Goal: Information Seeking & Learning: Learn about a topic

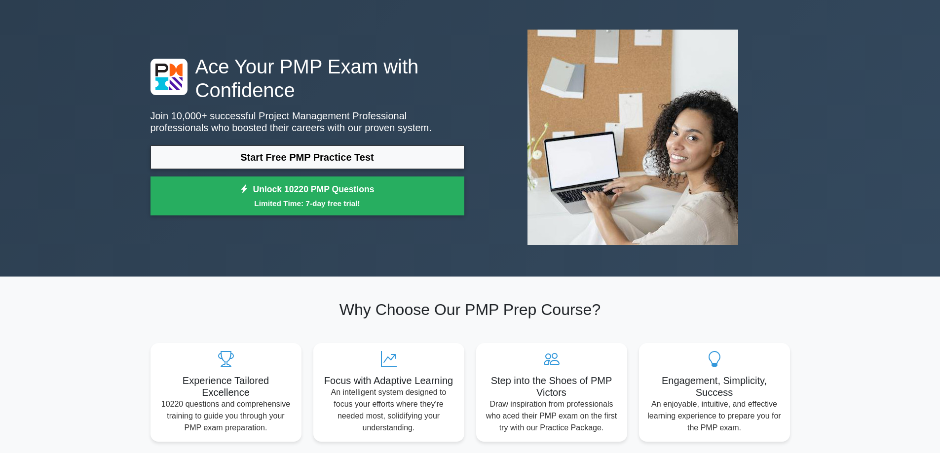
scroll to position [49, 0]
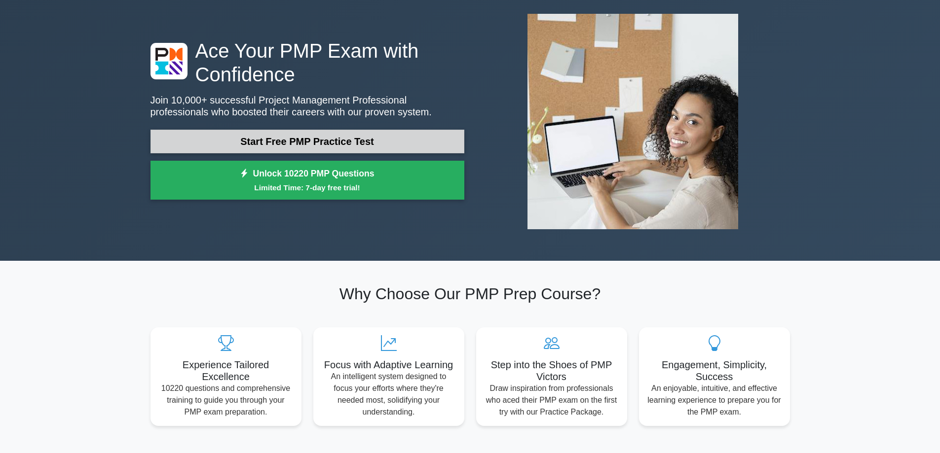
click at [255, 142] on link "Start Free PMP Practice Test" at bounding box center [308, 142] width 314 height 24
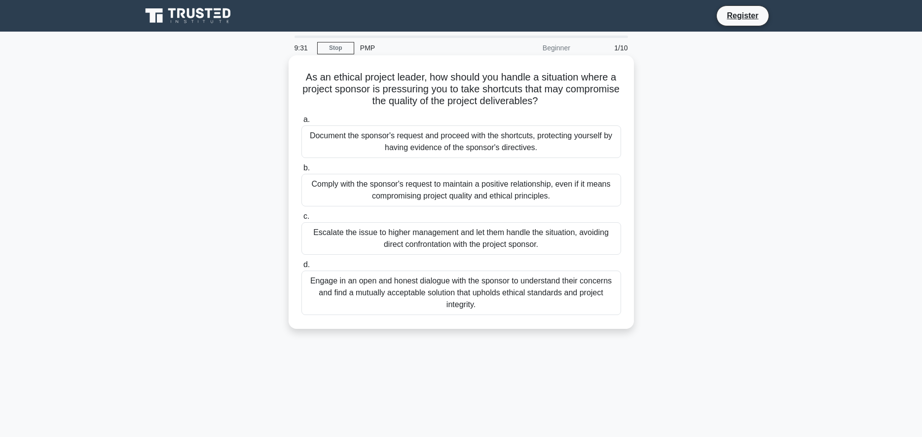
click at [413, 285] on div "Engage in an open and honest dialogue with the sponsor to understand their conc…" at bounding box center [462, 292] width 320 height 44
click at [302, 268] on input "d. Engage in an open and honest dialogue with the sponsor to understand their c…" at bounding box center [302, 265] width 0 height 6
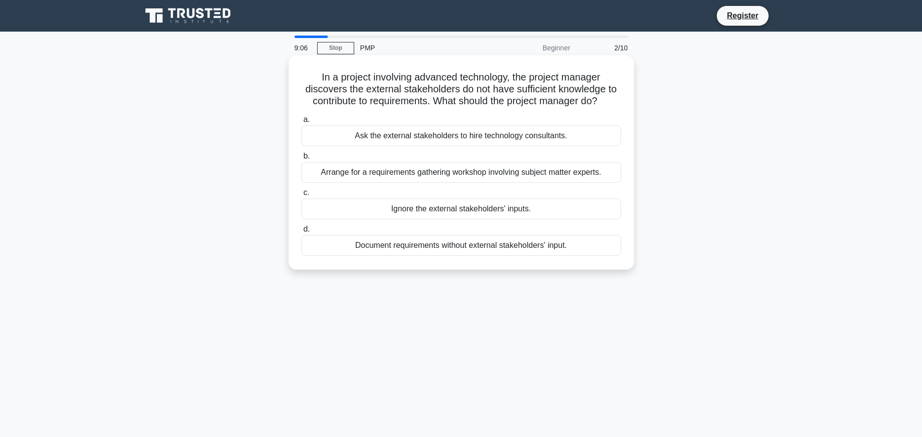
click at [452, 175] on div "Arrange for a requirements gathering workshop involving subject matter experts." at bounding box center [462, 172] width 320 height 21
click at [302, 159] on input "b. Arrange for a requirements gathering workshop involving subject matter exper…" at bounding box center [302, 156] width 0 height 6
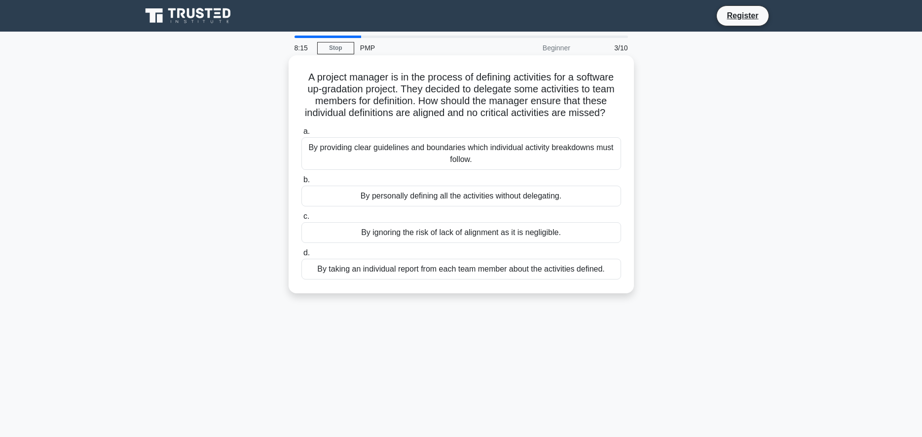
click at [474, 243] on div "By ignoring the risk of lack of alignment as it is negligible." at bounding box center [462, 232] width 320 height 21
click at [302, 220] on input "c. By ignoring the risk of lack of alignment as it is negligible." at bounding box center [302, 216] width 0 height 6
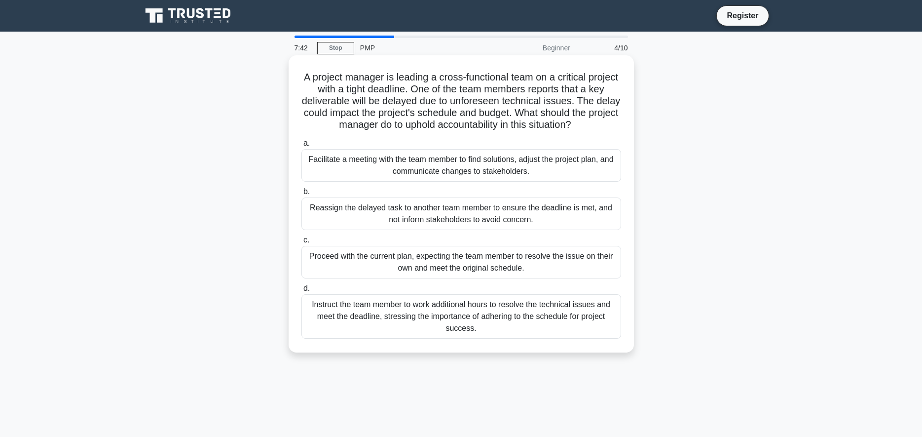
click at [415, 162] on div "Facilitate a meeting with the team member to find solutions, adjust the project…" at bounding box center [462, 165] width 320 height 33
click at [302, 147] on input "a. Facilitate a meeting with the team member to find solutions, adjust the proj…" at bounding box center [302, 143] width 0 height 6
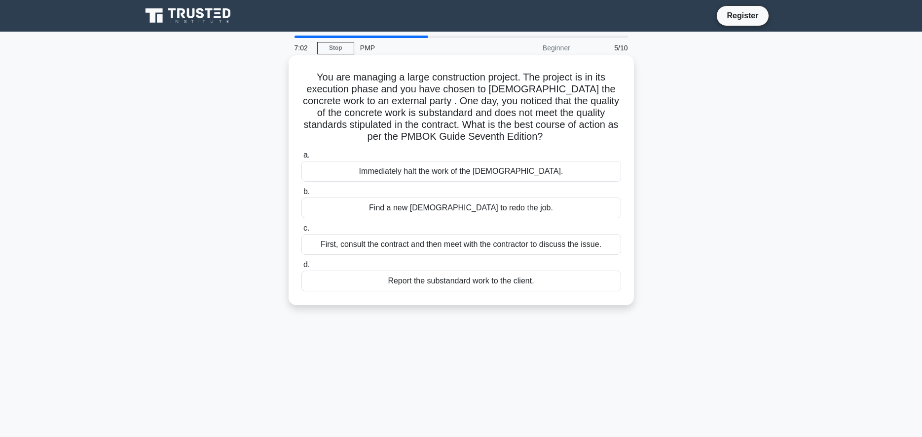
click at [439, 174] on div "Immediately halt the work of the [DEMOGRAPHIC_DATA]." at bounding box center [462, 171] width 320 height 21
click at [302, 158] on input "a. Immediately halt the work of the [DEMOGRAPHIC_DATA]." at bounding box center [302, 155] width 0 height 6
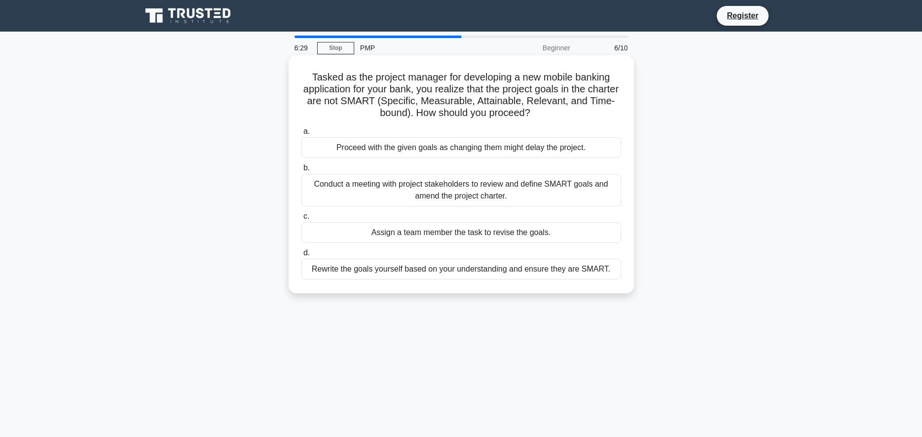
click at [491, 192] on div "Conduct a meeting with project stakeholders to review and define SMART goals an…" at bounding box center [462, 190] width 320 height 33
click at [302, 171] on input "b. Conduct a meeting with project stakeholders to review and define SMART goals…" at bounding box center [302, 168] width 0 height 6
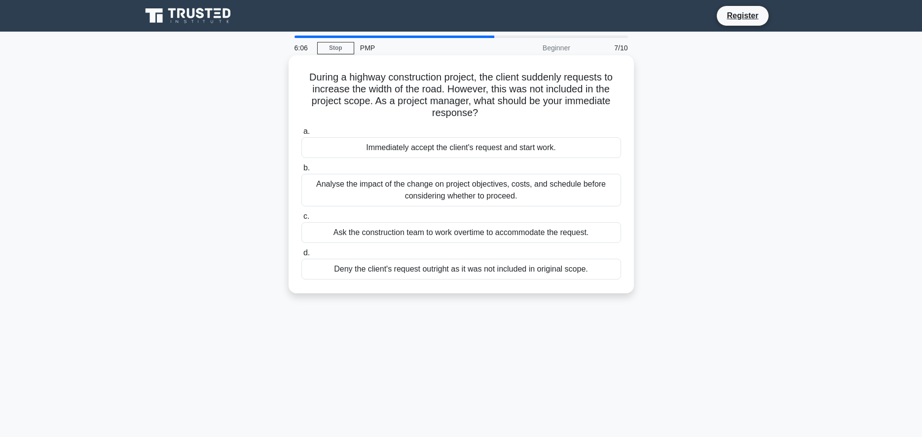
click at [534, 192] on div "Analyse the impact of the change on project objectives, costs, and schedule bef…" at bounding box center [462, 190] width 320 height 33
click at [302, 171] on input "b. Analyse the impact of the change on project objectives, costs, and schedule …" at bounding box center [302, 168] width 0 height 6
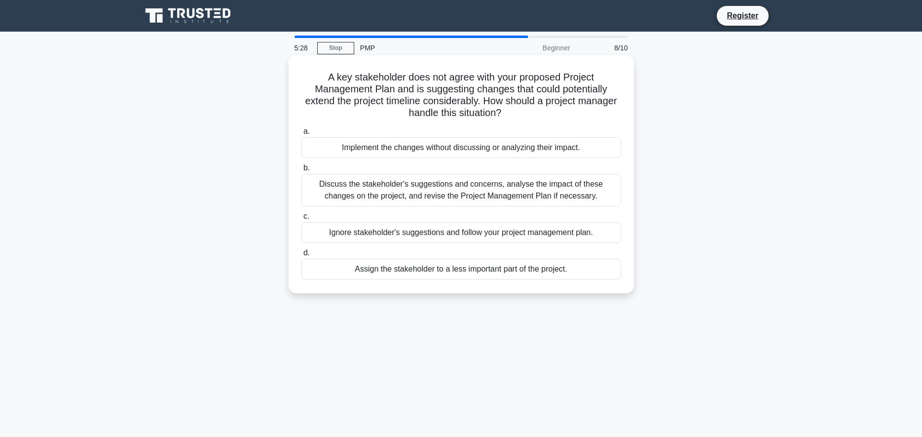
click at [539, 197] on div "Discuss the stakeholder's suggestions and concerns, analyse the impact of these…" at bounding box center [462, 190] width 320 height 33
click at [302, 171] on input "b. Discuss the stakeholder's suggestions and concerns, analyse the impact of th…" at bounding box center [302, 168] width 0 height 6
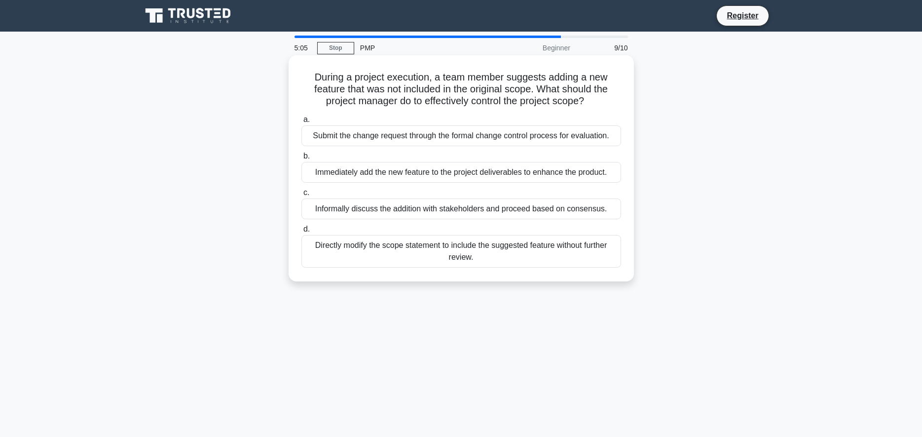
click at [379, 137] on div "Submit the change request through the formal change control process for evaluat…" at bounding box center [462, 135] width 320 height 21
click at [302, 123] on input "a. Submit the change request through the formal change control process for eval…" at bounding box center [302, 119] width 0 height 6
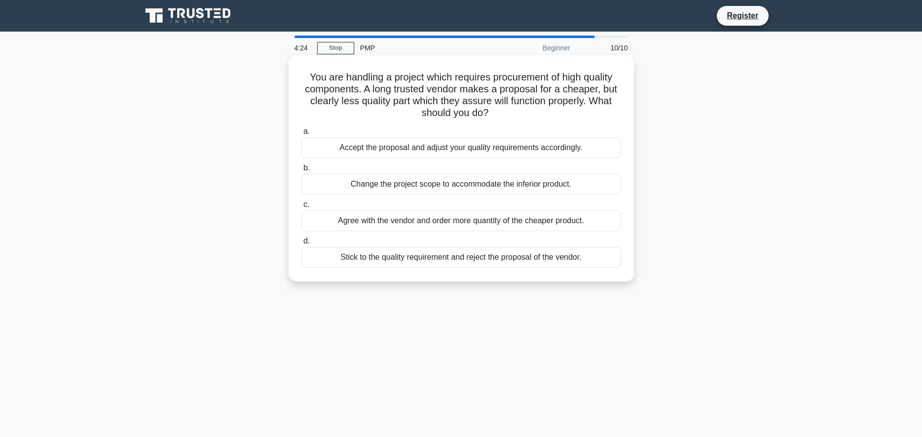
click at [499, 260] on div "Stick to the quality requirement and reject the proposal of the vendor." at bounding box center [462, 257] width 320 height 21
click at [302, 244] on input "d. Stick to the quality requirement and reject the proposal of the vendor." at bounding box center [302, 241] width 0 height 6
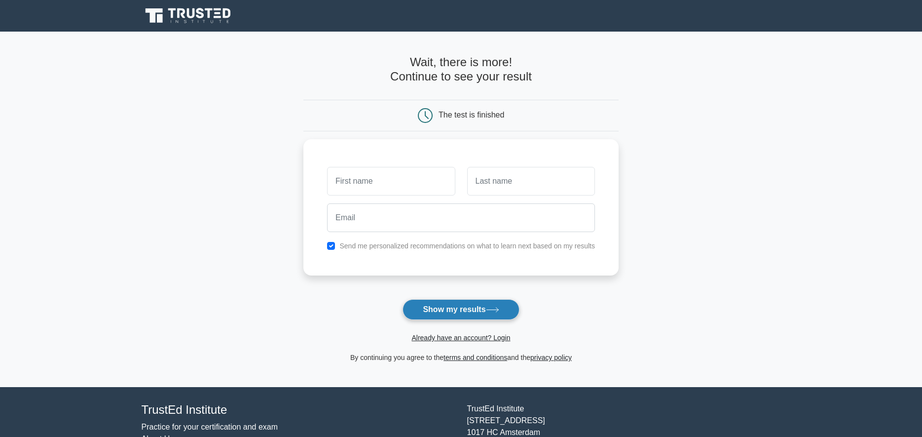
click at [446, 309] on button "Show my results" at bounding box center [461, 309] width 116 height 21
click at [390, 173] on input "text" at bounding box center [391, 178] width 128 height 29
type input "Jacq"
click at [543, 174] on input "text" at bounding box center [531, 178] width 128 height 29
type input "Mol"
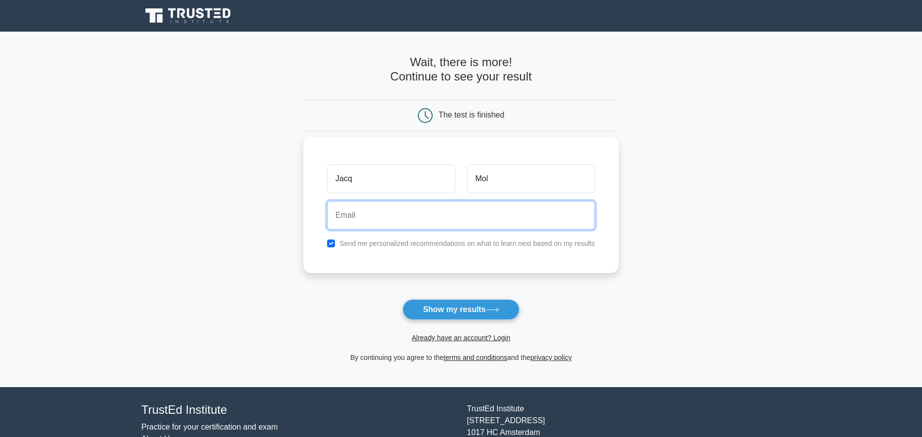
click at [486, 213] on input "email" at bounding box center [461, 215] width 268 height 29
type input "jacq_mol@hotmail.com"
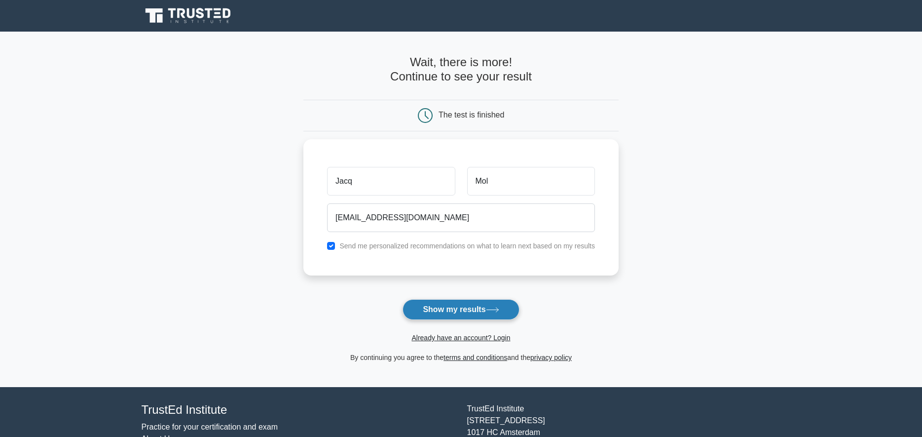
click at [451, 309] on button "Show my results" at bounding box center [461, 309] width 116 height 21
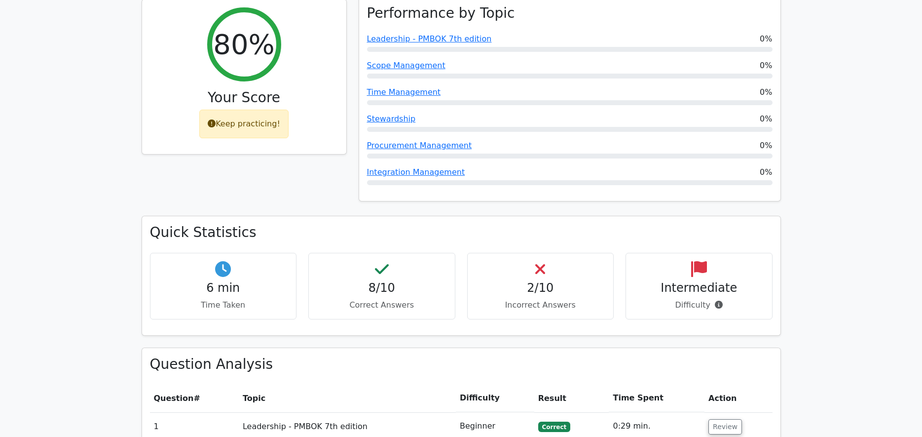
scroll to position [444, 0]
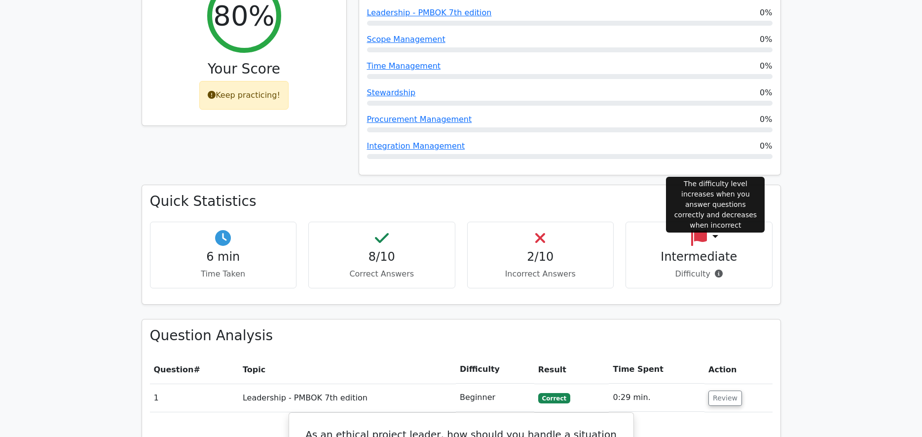
click at [716, 269] on icon at bounding box center [719, 273] width 8 height 8
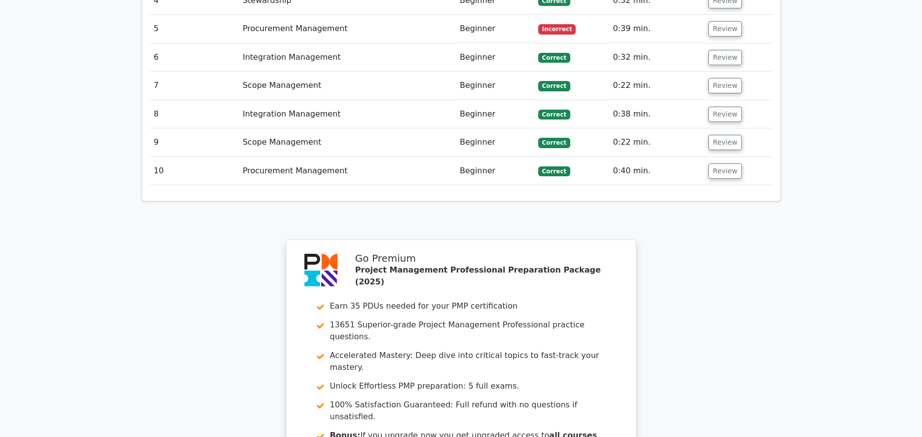
scroll to position [1663, 0]
